Goal: Navigation & Orientation: Find specific page/section

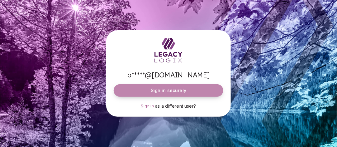
click at [164, 88] on span "Sign in securely" at bounding box center [168, 90] width 35 height 6
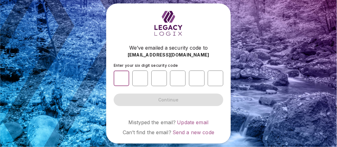
click at [121, 80] on input "number" at bounding box center [122, 78] width 16 height 16
type input "*"
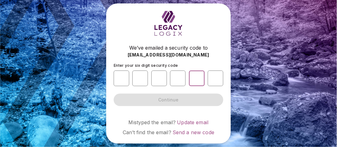
type input "*"
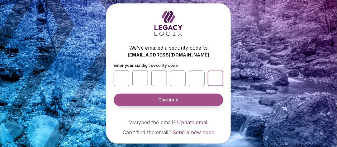
type input "*"
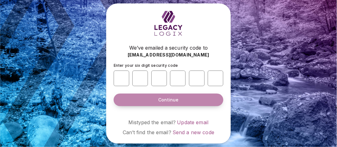
click at [173, 98] on span "Continue" at bounding box center [168, 100] width 20 height 6
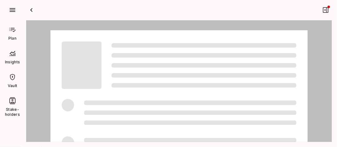
scroll to position [0, 0]
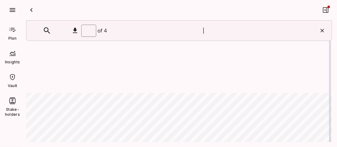
type input "*"
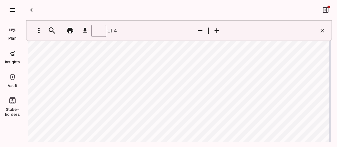
scroll to position [0, 0]
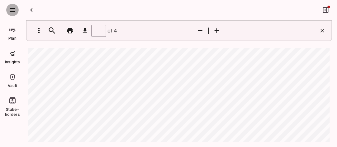
click at [12, 10] on icon "button" at bounding box center [13, 10] width 6 height 4
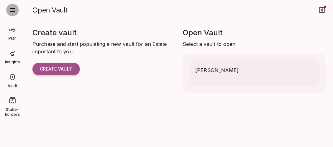
click at [12, 10] on icon "button" at bounding box center [13, 10] width 6 height 4
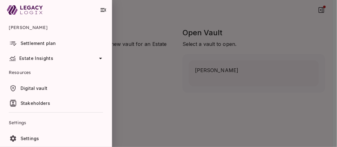
click at [170, 23] on div at bounding box center [168, 73] width 337 height 147
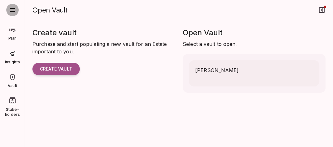
click at [11, 10] on icon "button" at bounding box center [13, 10] width 6 height 4
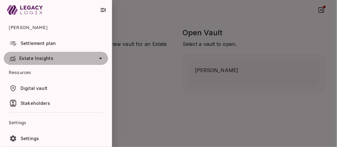
click at [97, 57] on icon at bounding box center [100, 57] width 7 height 7
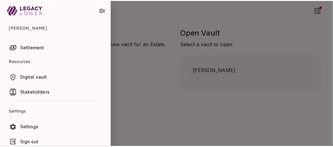
scroll to position [73, 0]
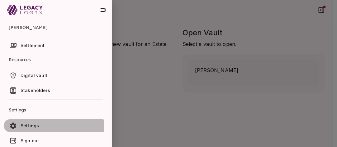
click at [26, 125] on span "Settings" at bounding box center [30, 125] width 18 height 5
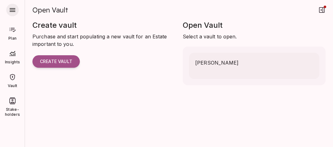
click at [209, 61] on span "[PERSON_NAME]" at bounding box center [216, 62] width 43 height 7
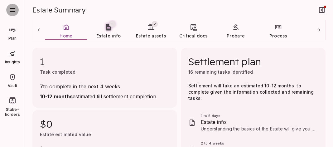
click at [12, 9] on icon "button" at bounding box center [12, 9] width 7 height 7
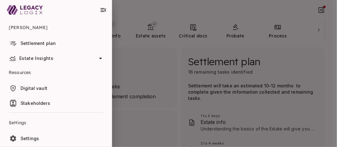
click at [149, 37] on div at bounding box center [168, 73] width 337 height 147
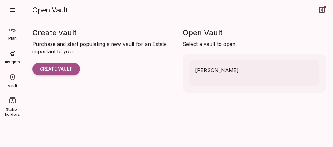
click at [156, 76] on div "Create vault Purchase and start populating a new vault for an Estate important …" at bounding box center [103, 53] width 143 height 50
click at [12, 9] on icon "button" at bounding box center [12, 9] width 7 height 7
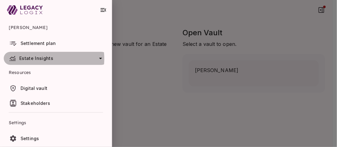
click at [36, 59] on span "Estate Insights" at bounding box center [36, 57] width 34 height 5
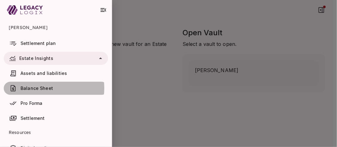
click at [39, 88] on span "Balance Sheet" at bounding box center [37, 87] width 32 height 5
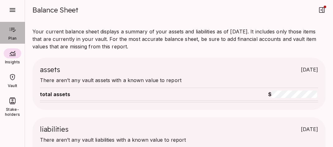
click at [14, 29] on icon at bounding box center [12, 30] width 7 height 4
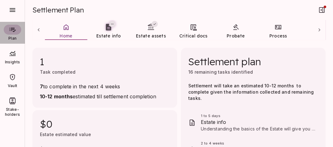
click at [13, 29] on icon at bounding box center [12, 30] width 7 height 4
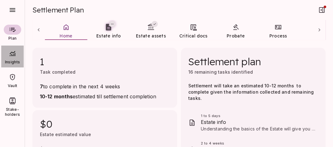
click at [12, 53] on icon at bounding box center [12, 53] width 7 height 7
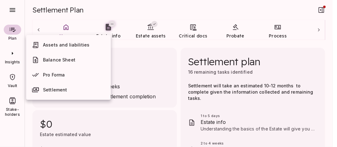
click at [11, 76] on div at bounding box center [168, 73] width 337 height 147
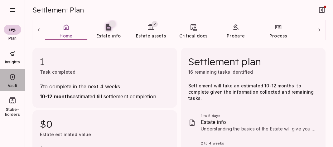
click at [11, 76] on icon at bounding box center [12, 76] width 7 height 7
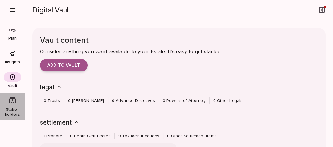
click at [12, 99] on icon at bounding box center [12, 100] width 6 height 7
